Goal: Task Accomplishment & Management: Manage account settings

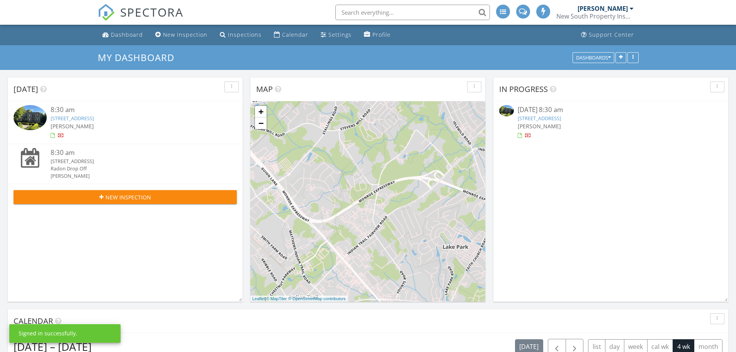
scroll to position [4, 4]
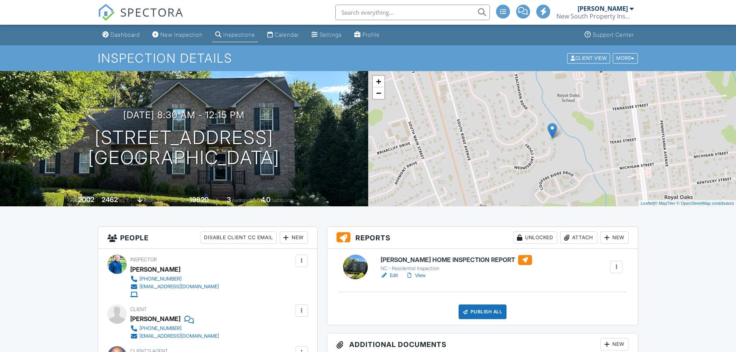
click at [395, 275] on link "Edit" at bounding box center [389, 276] width 17 height 8
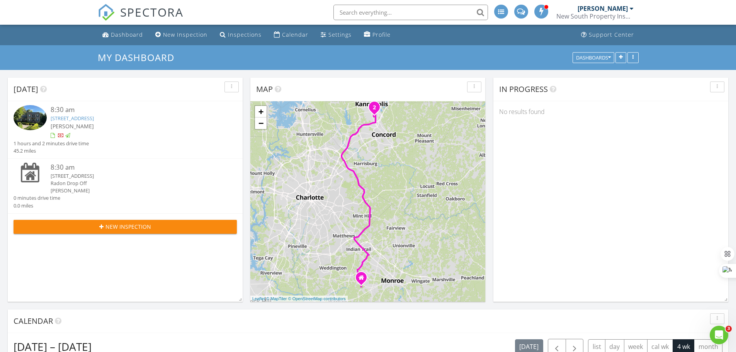
click at [94, 118] on link "2101 Congress Ct, Kannapolis, NC 28083" at bounding box center [72, 118] width 43 height 7
